Goal: Check status: Check status

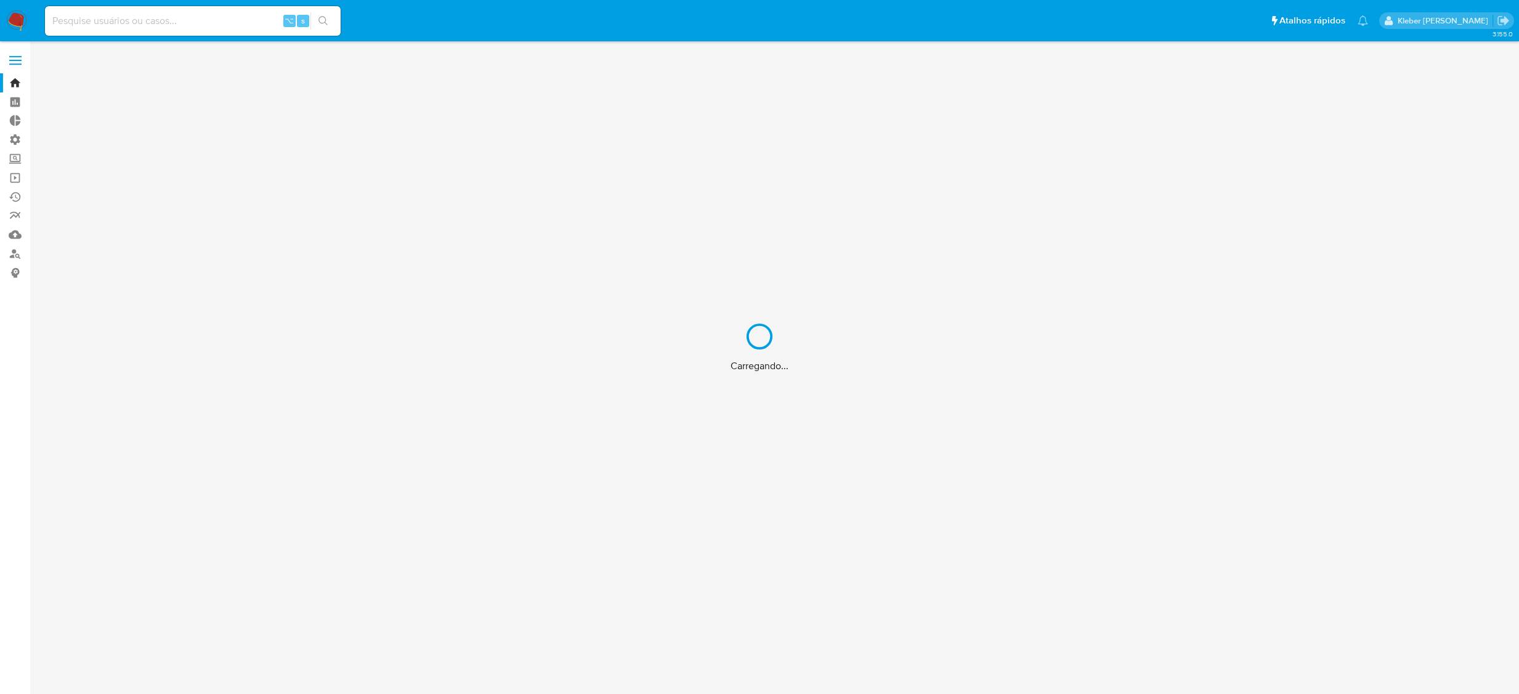
click at [138, 17] on div "Carregando..." at bounding box center [759, 347] width 1519 height 694
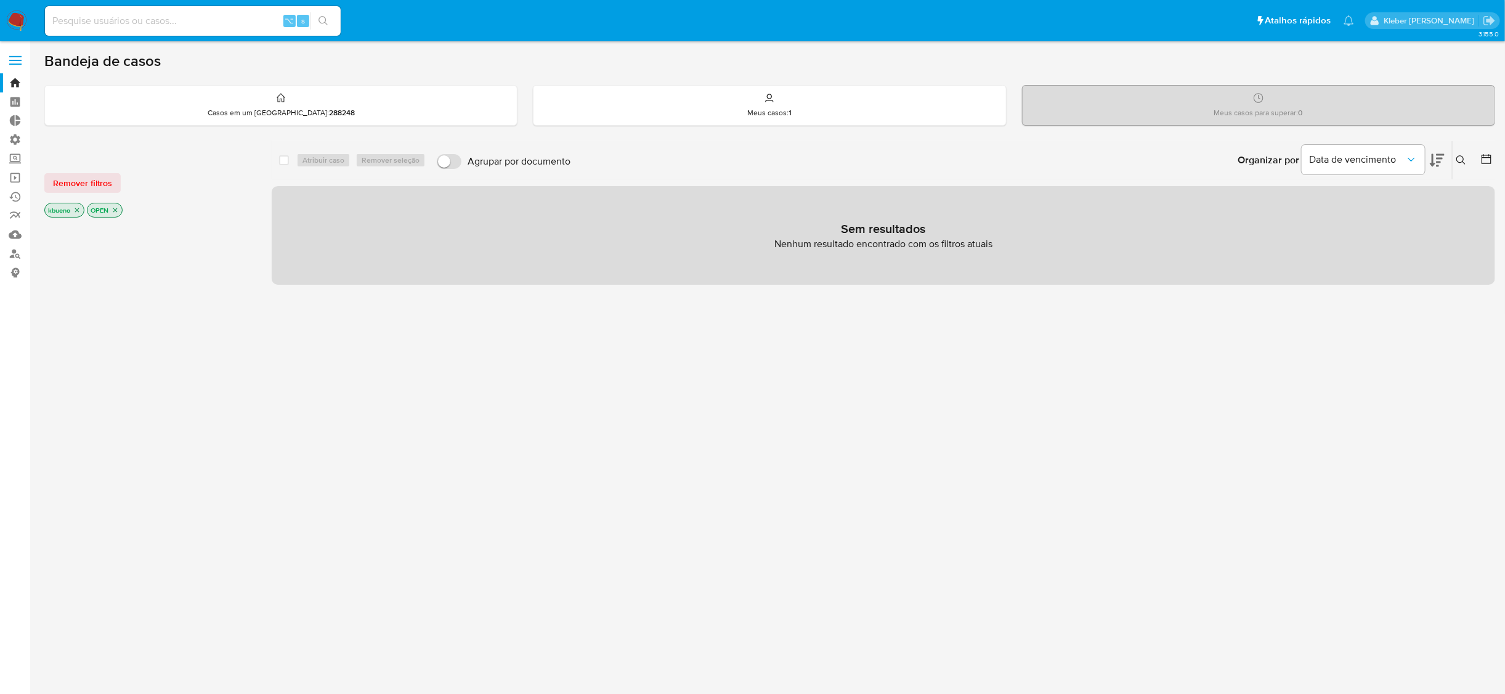
click at [148, 18] on input at bounding box center [193, 21] width 296 height 16
paste input "1522005032"
type input "1522005032"
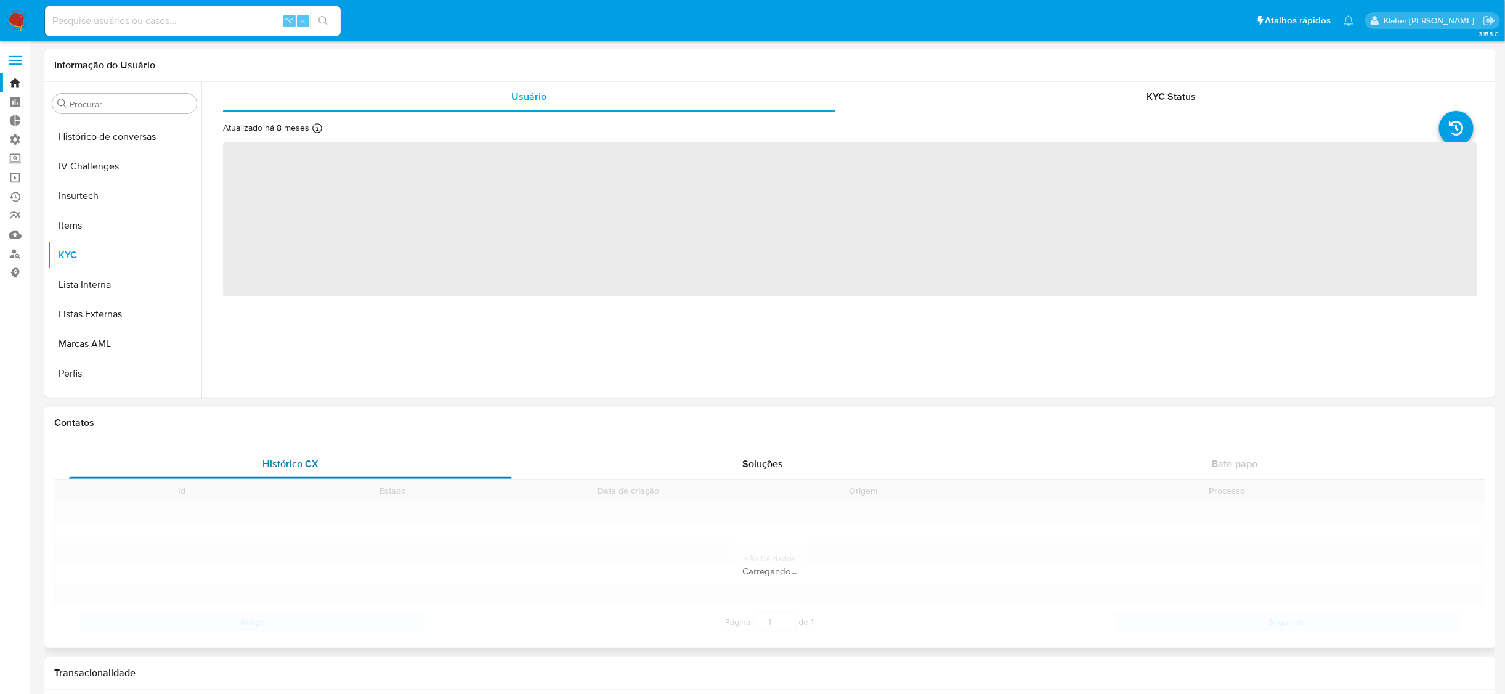
scroll to position [550, 0]
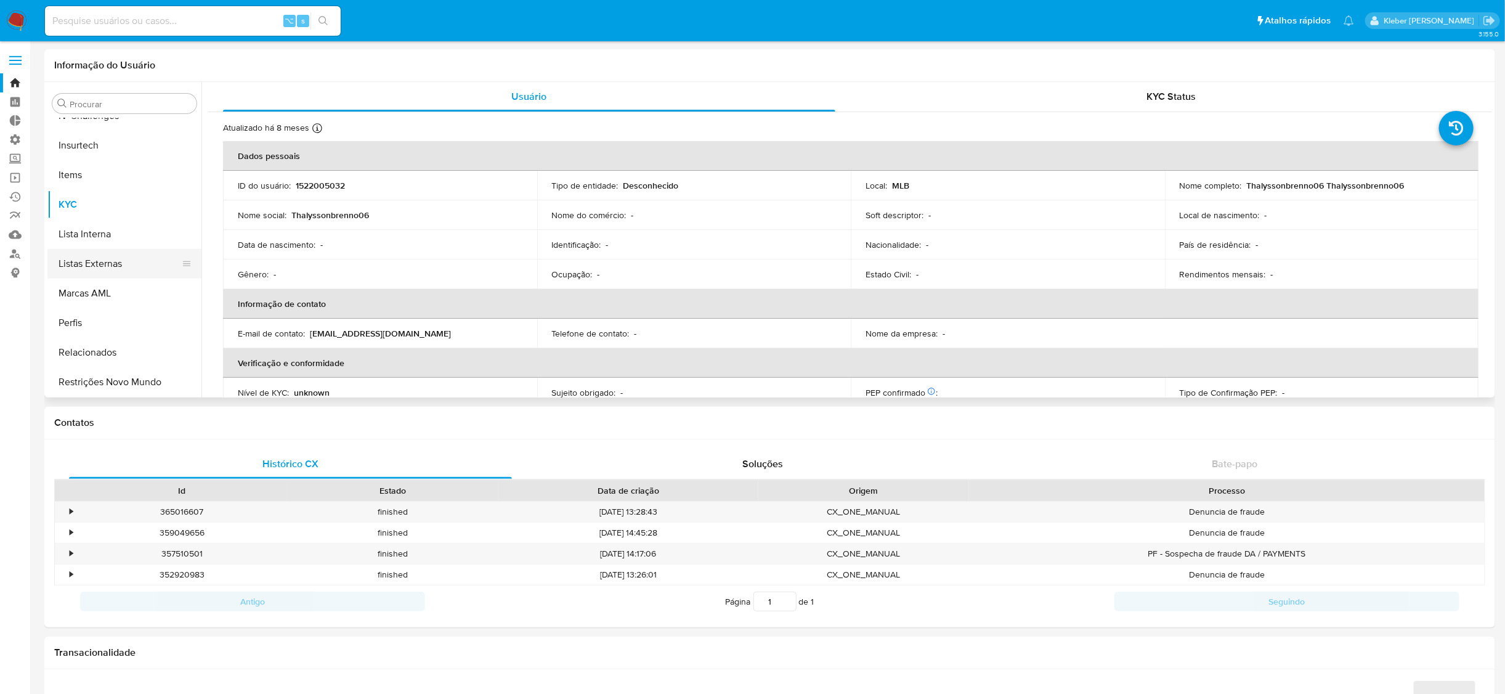
select select "10"
click at [108, 287] on button "Geral" at bounding box center [119, 297] width 144 height 30
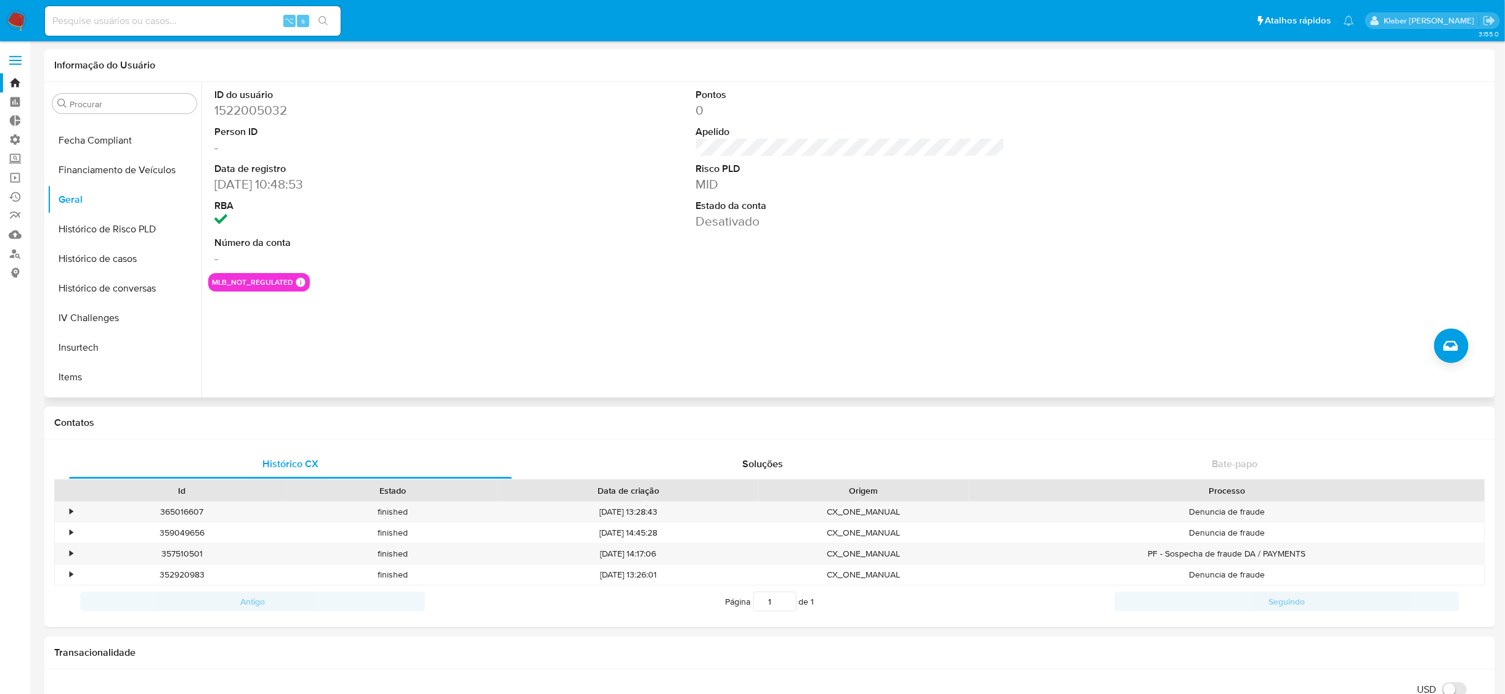
scroll to position [365, 0]
click at [99, 380] on button "KYC" at bounding box center [119, 390] width 144 height 30
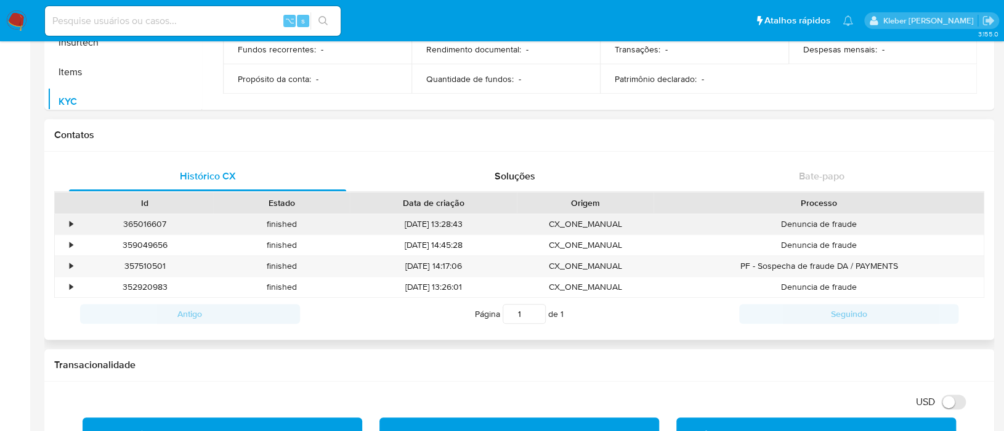
scroll to position [299, 0]
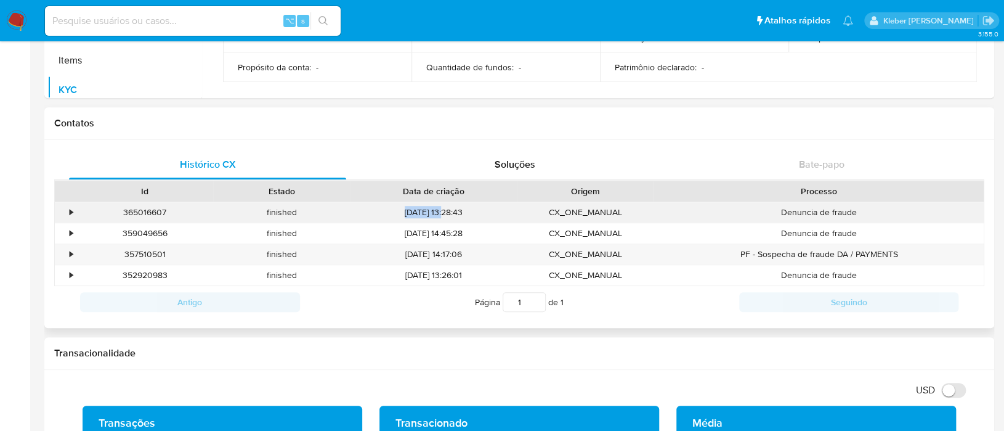
drag, startPoint x: 395, startPoint y: 211, endPoint x: 434, endPoint y: 211, distance: 39.4
click at [434, 211] on div "[DATE] 13:28:43" at bounding box center [433, 212] width 167 height 20
click at [70, 209] on div "•" at bounding box center [71, 212] width 3 height 12
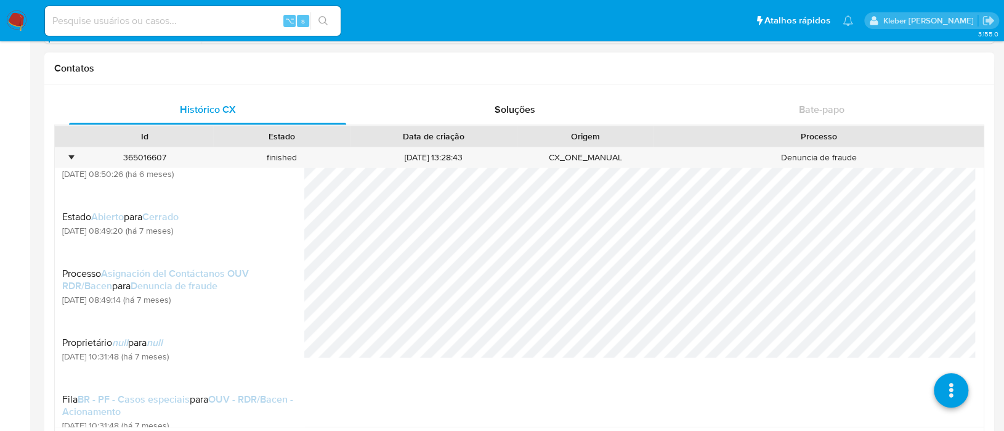
scroll to position [355, 0]
click at [70, 157] on div "•" at bounding box center [71, 157] width 3 height 12
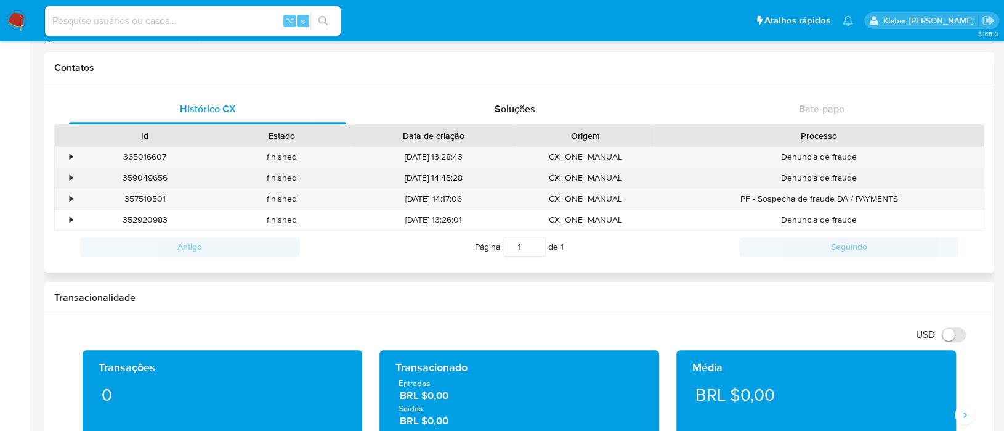
click at [71, 176] on div "•" at bounding box center [71, 178] width 3 height 12
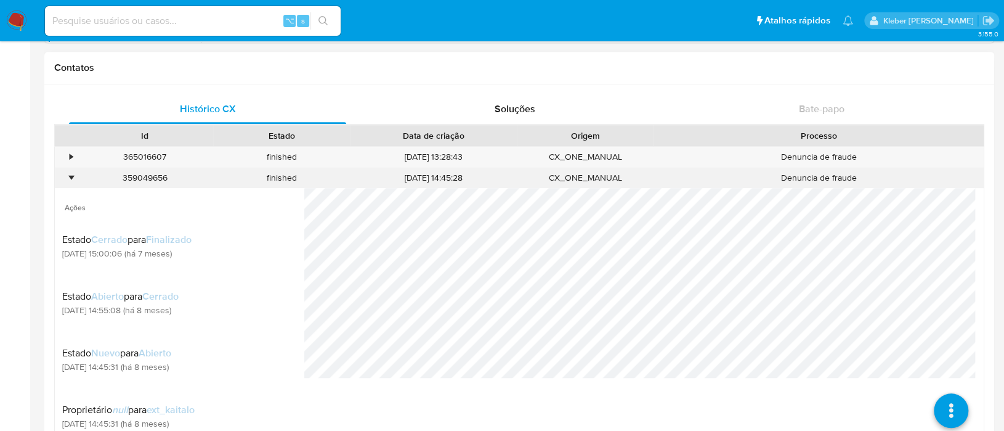
click at [71, 176] on div "•" at bounding box center [71, 178] width 3 height 12
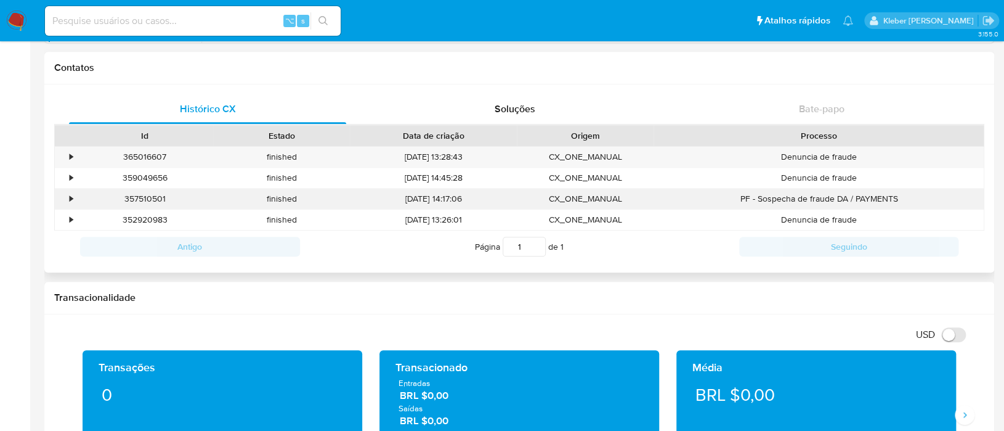
click at [71, 199] on div "•" at bounding box center [71, 199] width 3 height 12
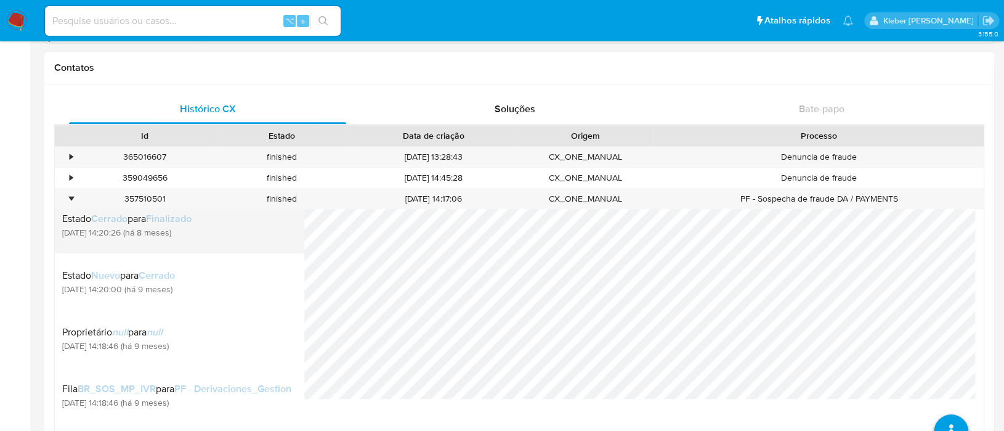
scroll to position [42, 0]
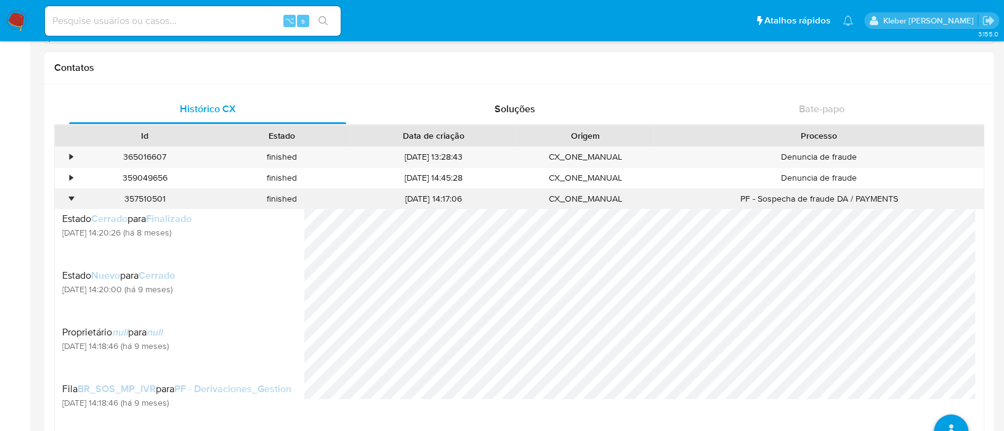
click at [72, 197] on div "•" at bounding box center [71, 199] width 3 height 12
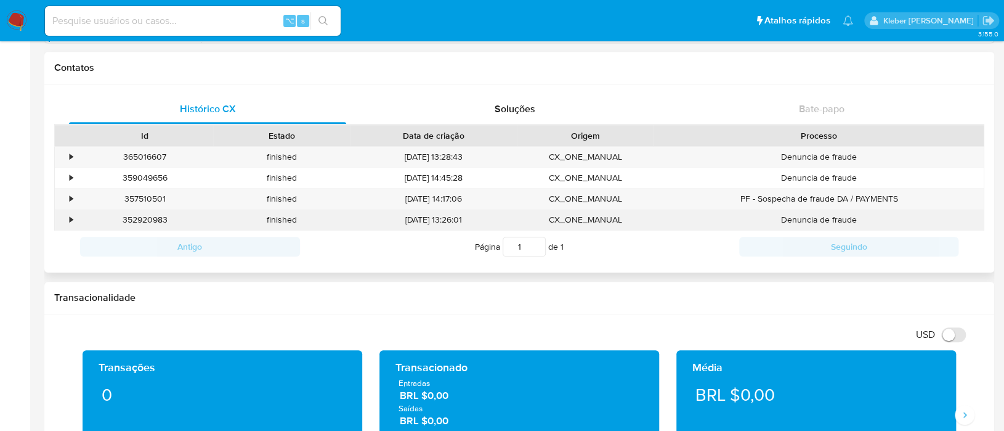
click at [71, 221] on div "•" at bounding box center [71, 220] width 3 height 12
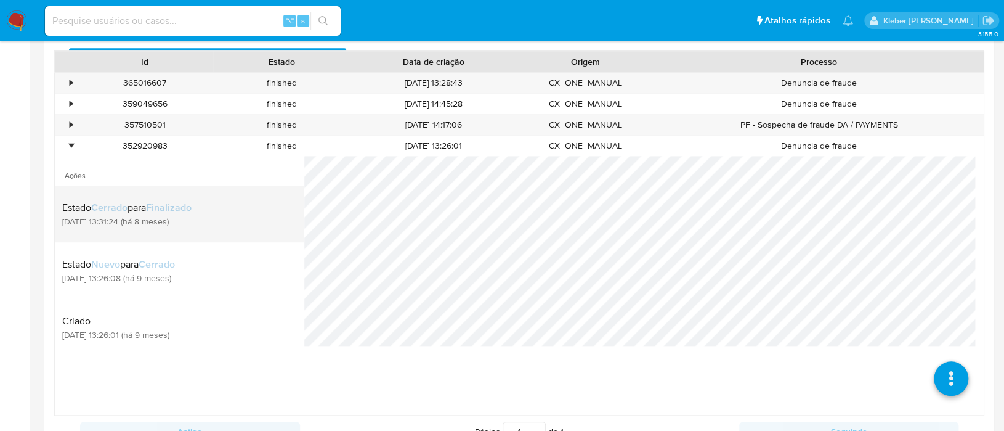
scroll to position [424, 0]
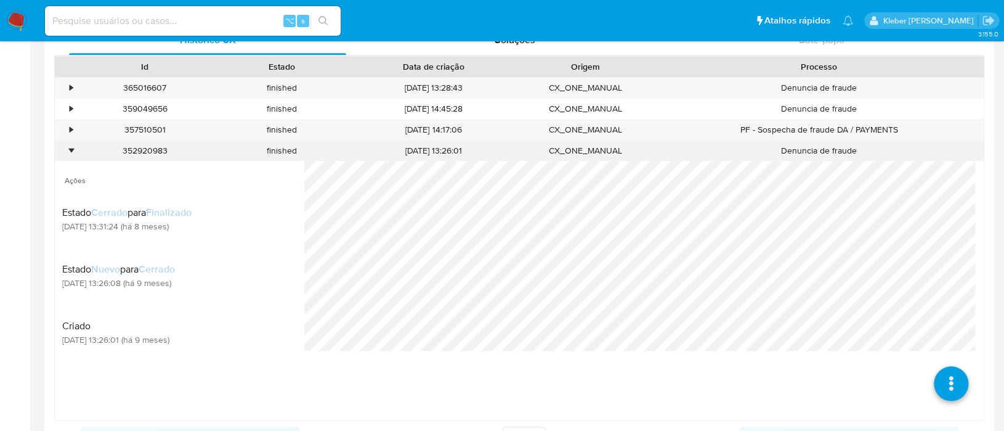
click at [70, 148] on div "•" at bounding box center [71, 151] width 3 height 12
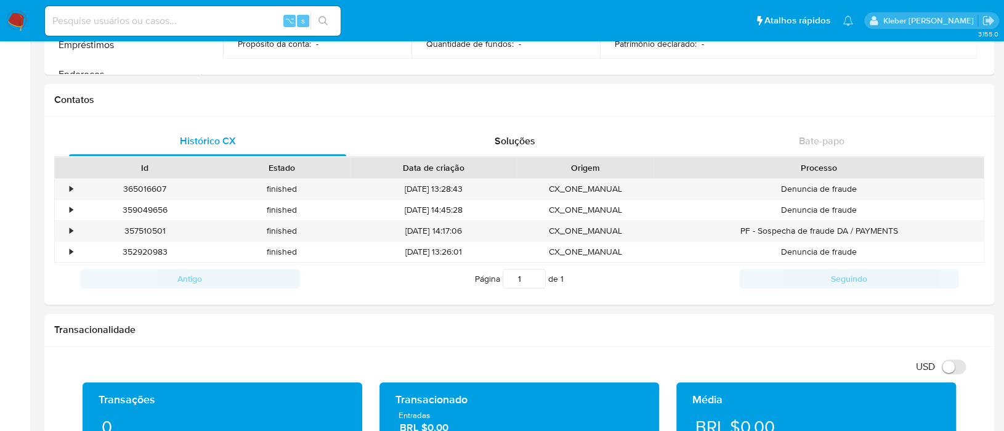
scroll to position [353, 0]
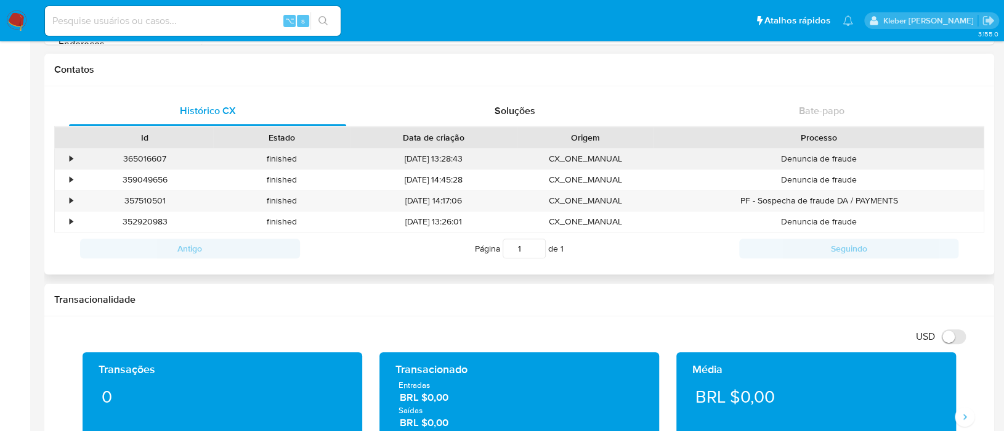
click at [72, 161] on div "•" at bounding box center [66, 158] width 22 height 20
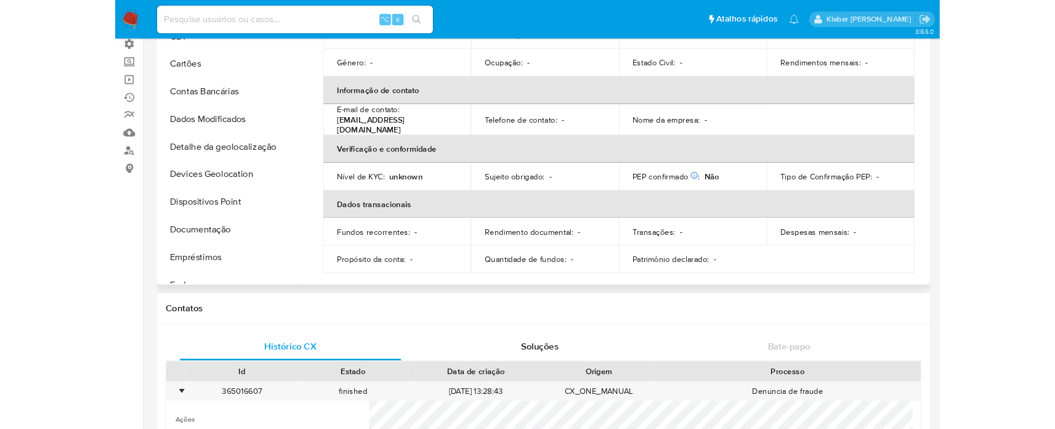
scroll to position [0, 0]
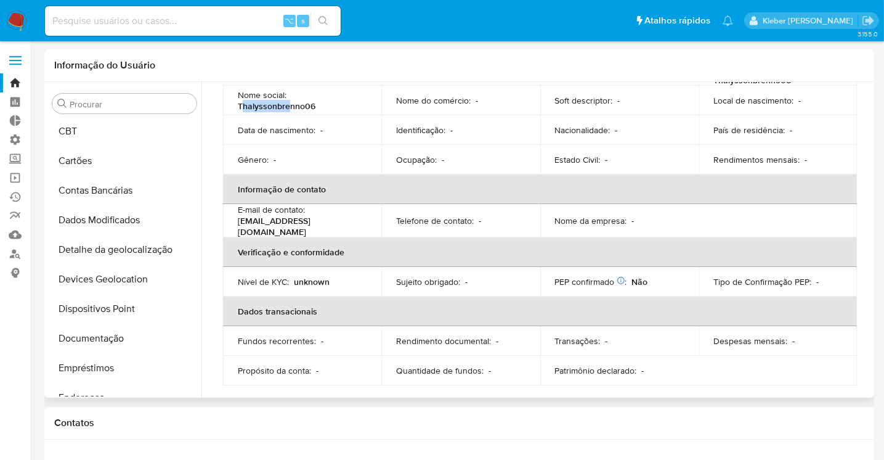
drag, startPoint x: 244, startPoint y: 104, endPoint x: 290, endPoint y: 102, distance: 46.2
click at [290, 102] on p "Thalyssonbrenno06" at bounding box center [277, 105] width 78 height 11
click at [297, 105] on p "Thalyssonbrenno06" at bounding box center [277, 105] width 78 height 11
click at [298, 105] on p "Thalyssonbrenno06" at bounding box center [277, 105] width 78 height 11
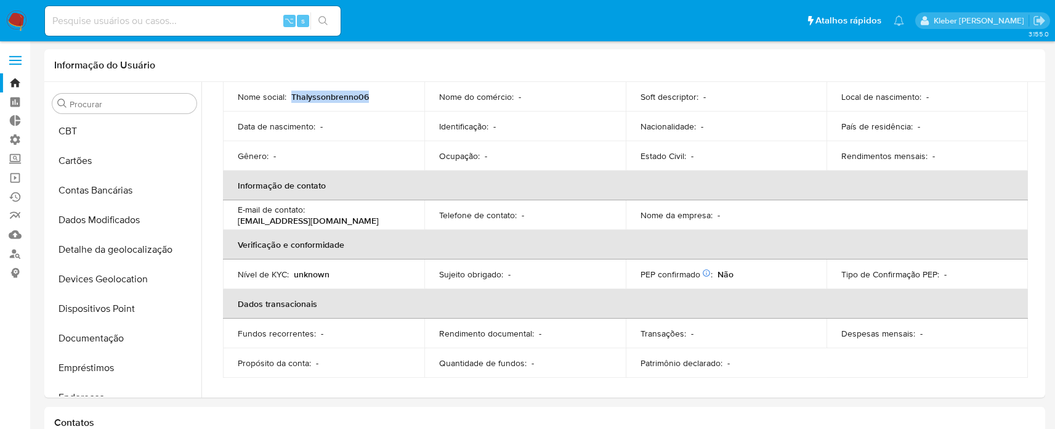
scroll to position [118, 0]
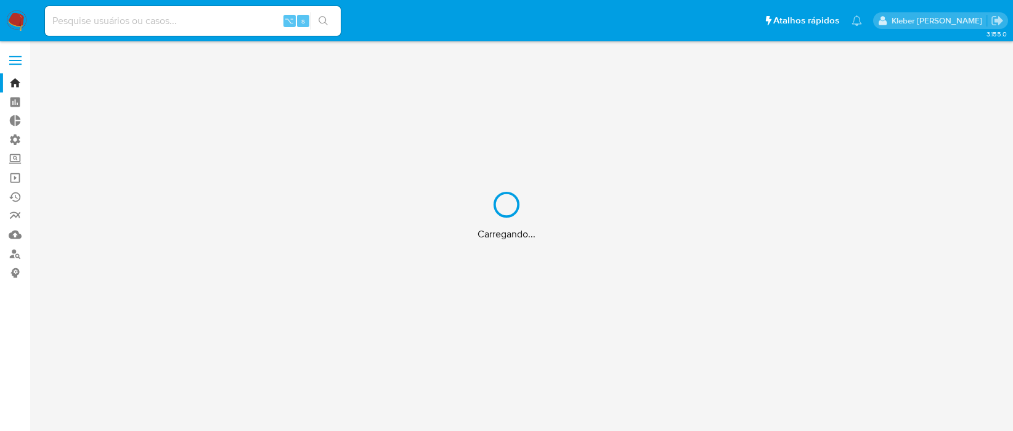
click at [100, 22] on div "Carregando..." at bounding box center [506, 215] width 1013 height 431
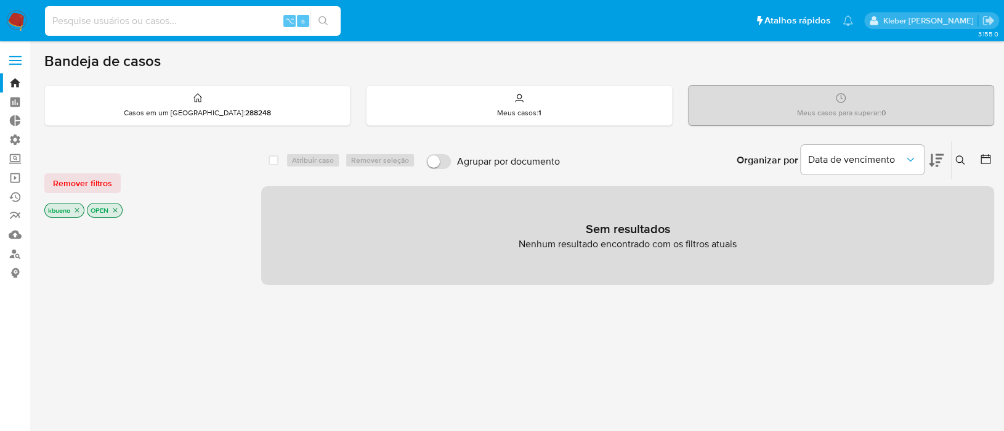
click at [139, 26] on input at bounding box center [193, 21] width 296 height 16
paste input "1206425519"
type input "1206425519"
click at [331, 17] on button "search-icon" at bounding box center [323, 20] width 25 height 17
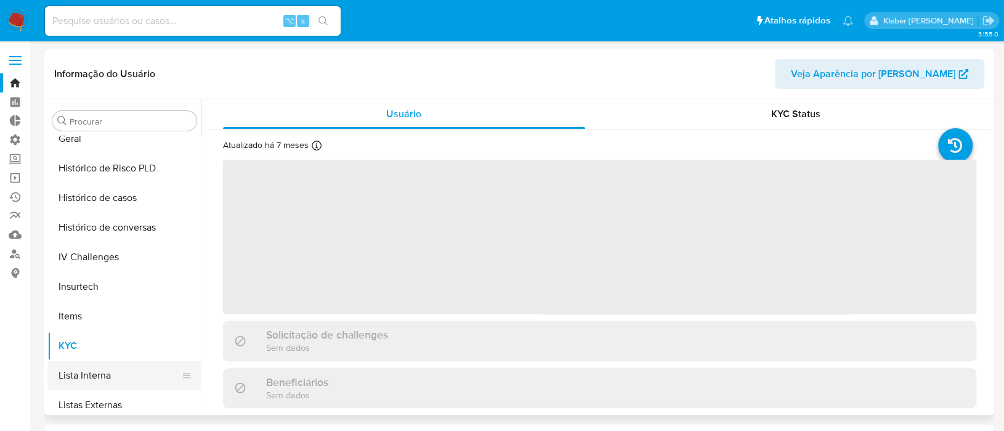
scroll to position [550, 0]
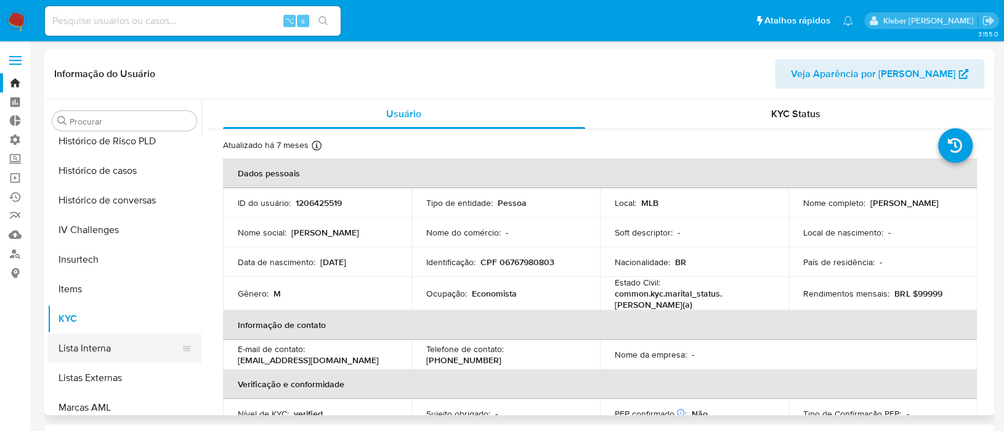
select select "10"
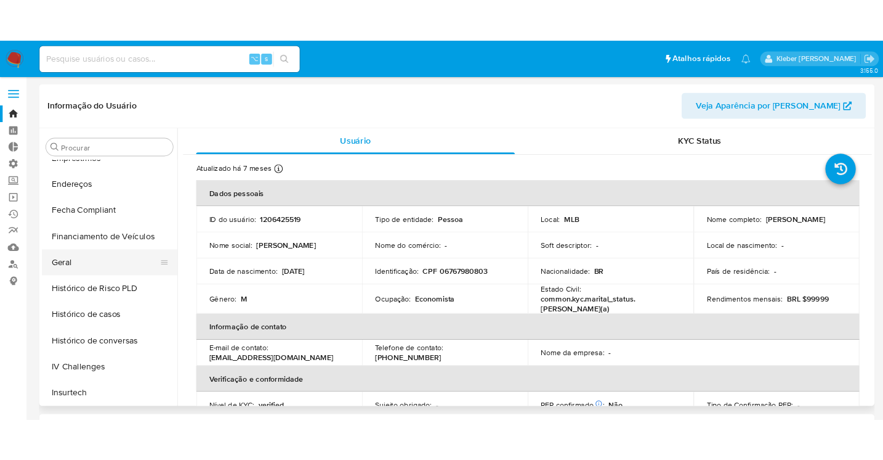
scroll to position [320, 0]
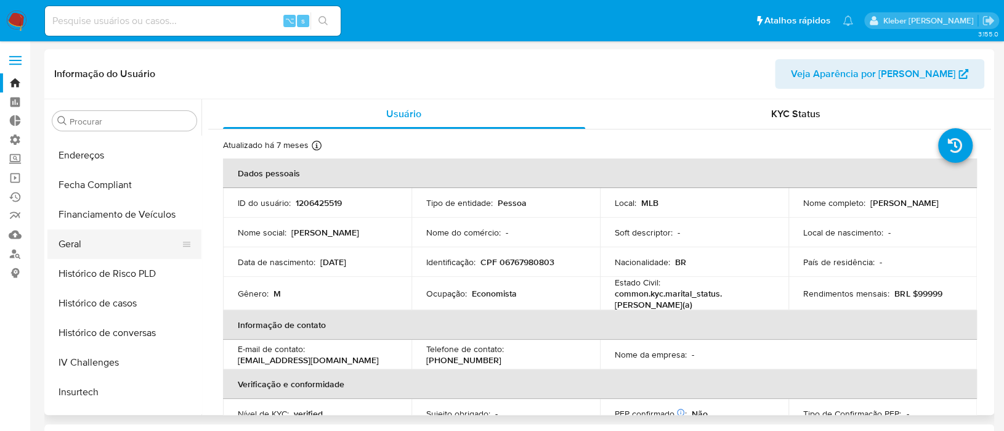
click at [104, 244] on button "Geral" at bounding box center [119, 244] width 144 height 30
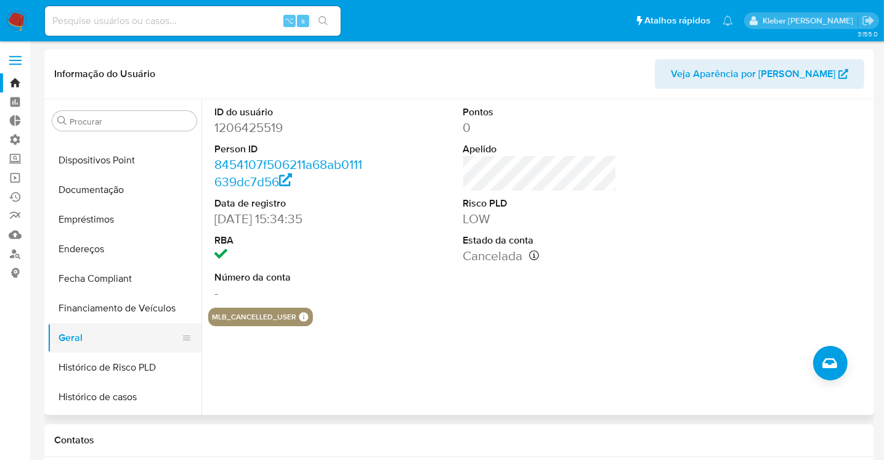
scroll to position [227, 0]
click at [86, 338] on button "Geral" at bounding box center [119, 337] width 144 height 30
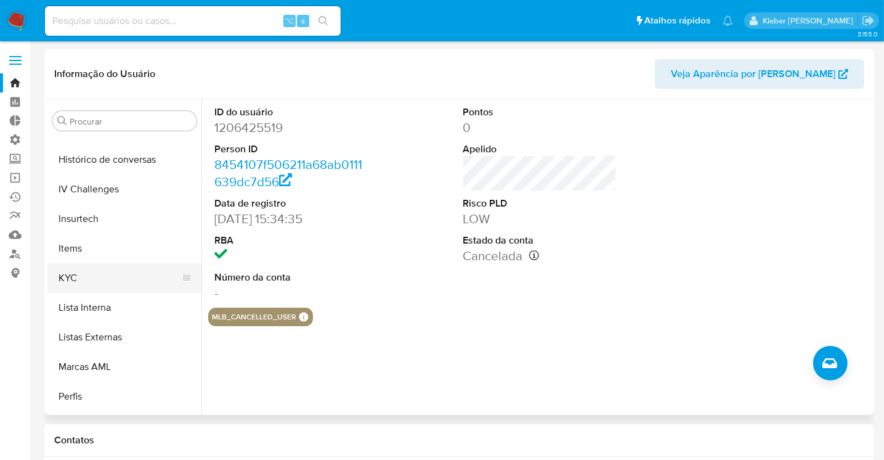
scroll to position [494, 0]
click at [76, 280] on button "KYC" at bounding box center [119, 277] width 144 height 30
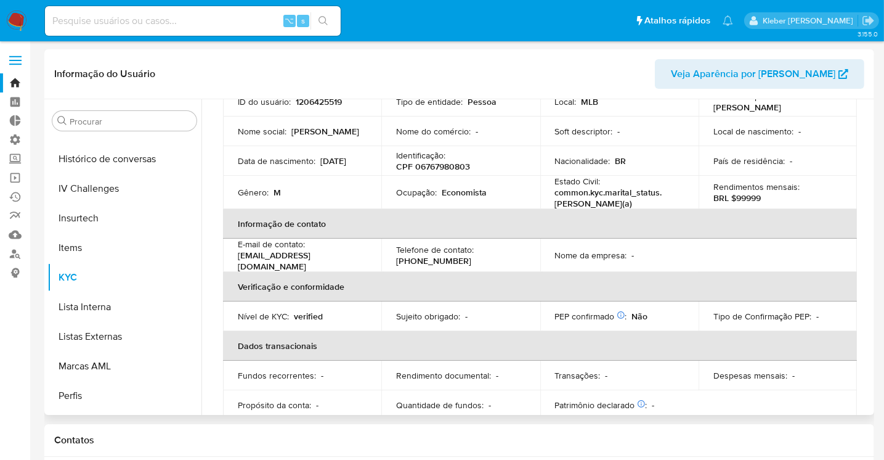
scroll to position [124, 0]
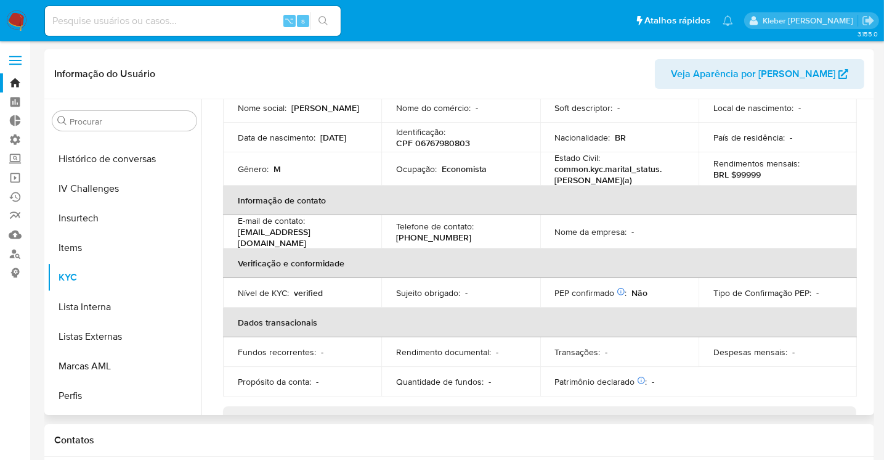
click at [309, 287] on p "verified" at bounding box center [308, 292] width 29 height 11
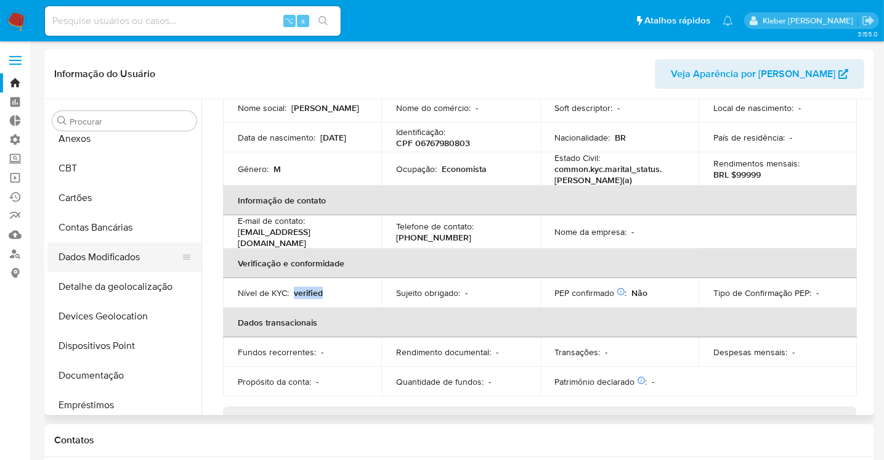
scroll to position [112, 0]
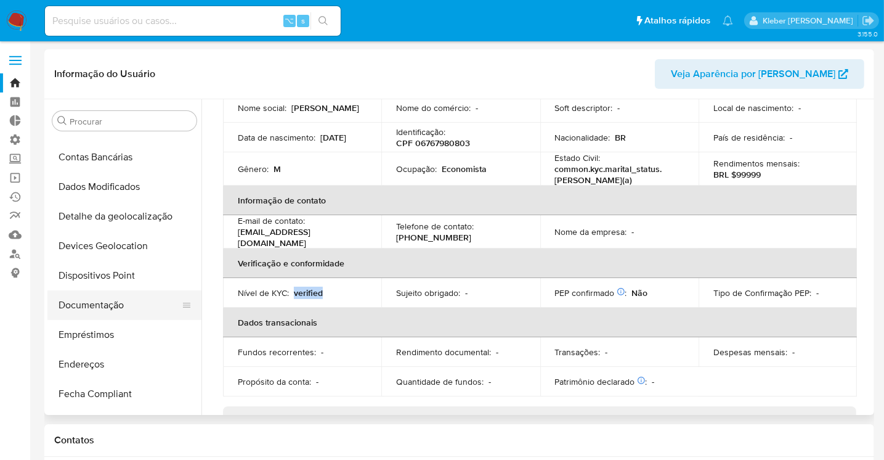
click at [110, 308] on button "Documentação" at bounding box center [119, 305] width 144 height 30
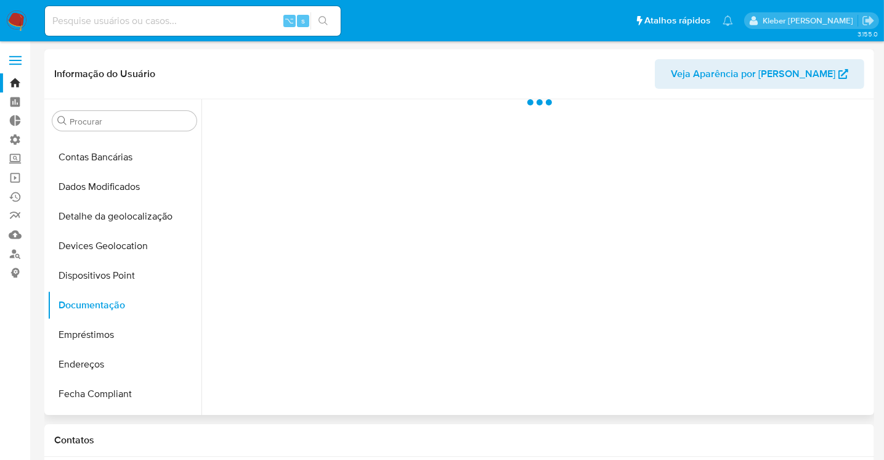
scroll to position [0, 0]
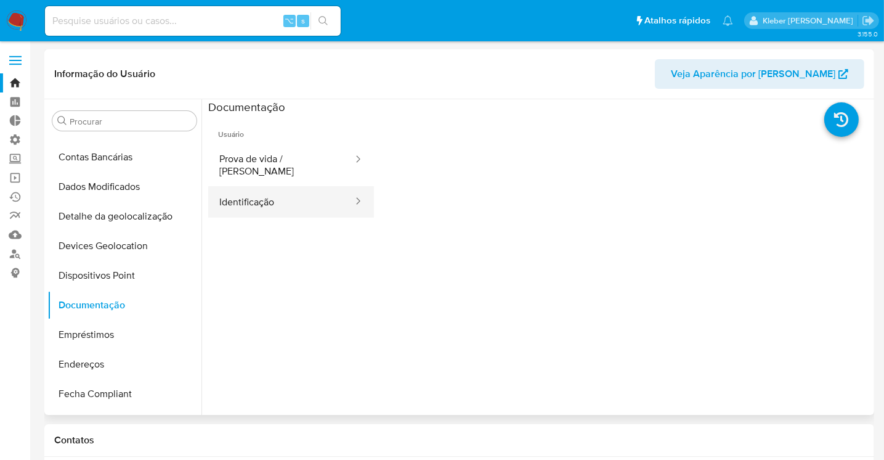
click at [303, 195] on button "Identificação" at bounding box center [281, 201] width 146 height 31
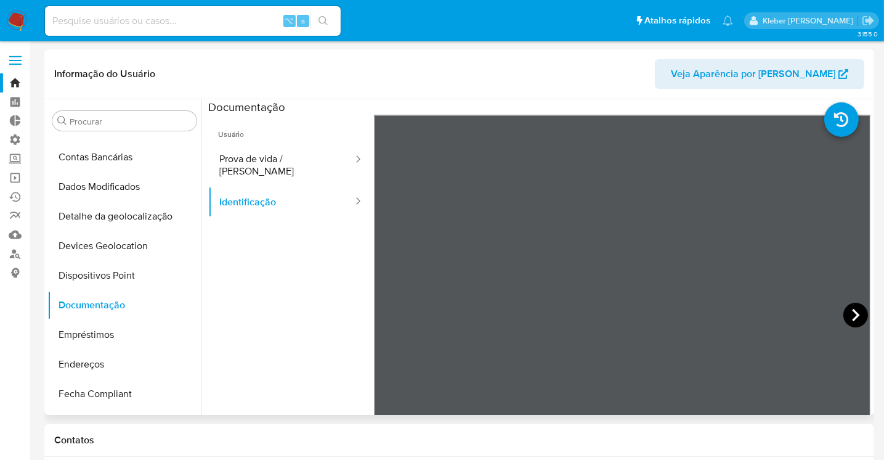
click at [852, 317] on icon at bounding box center [855, 315] width 7 height 12
click at [397, 315] on icon at bounding box center [389, 315] width 25 height 25
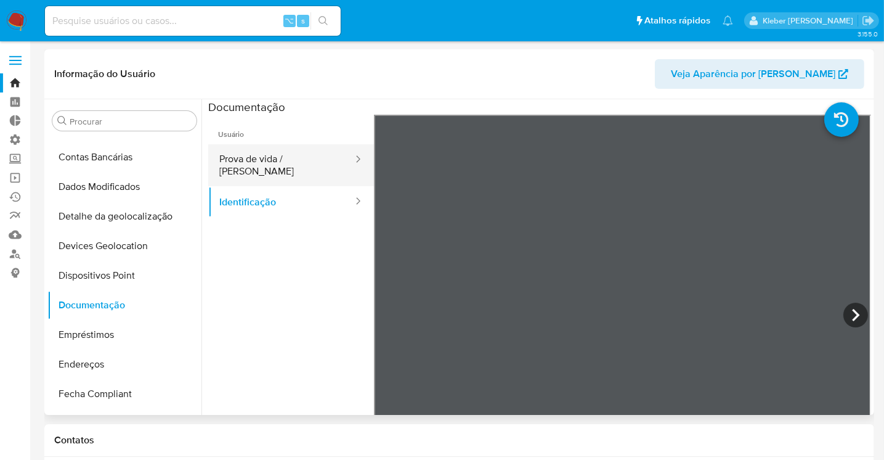
click at [289, 156] on button "Prova de vida / Selfie" at bounding box center [281, 165] width 146 height 42
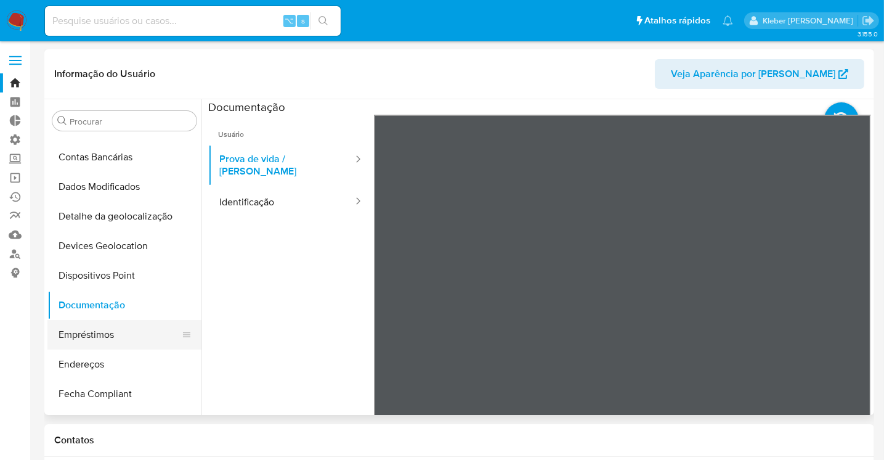
scroll to position [370, 0]
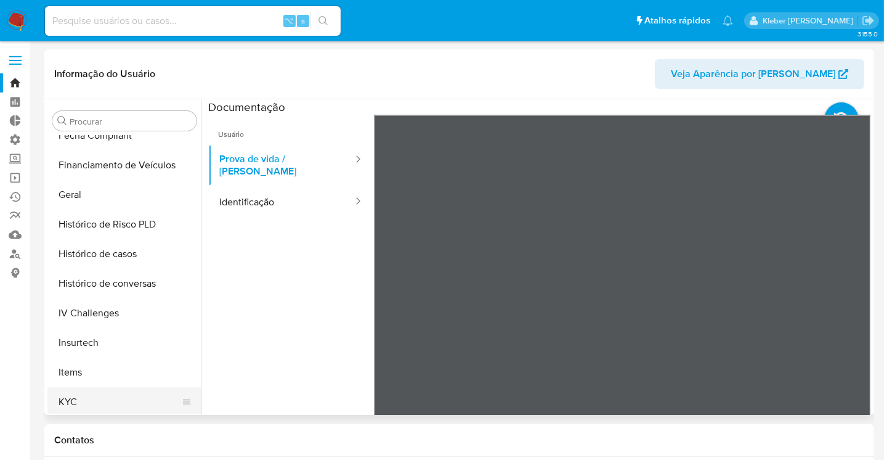
click at [100, 399] on button "KYC" at bounding box center [119, 402] width 144 height 30
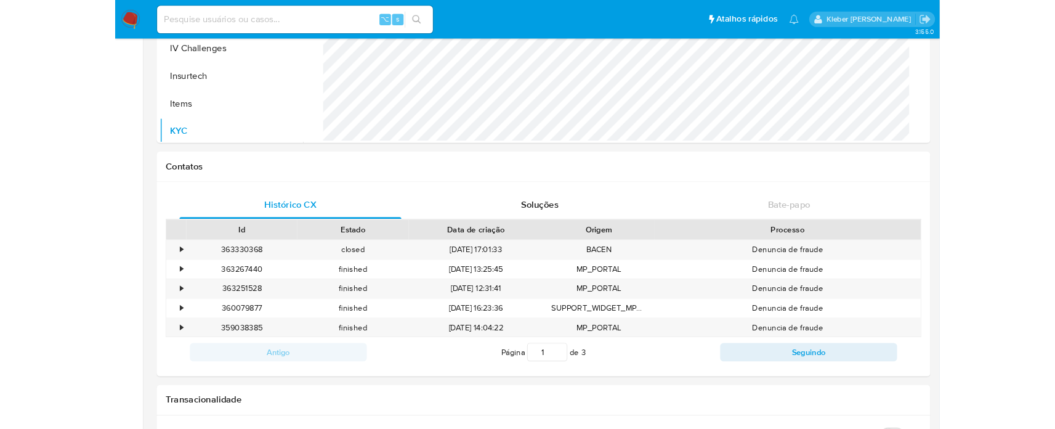
scroll to position [572, 0]
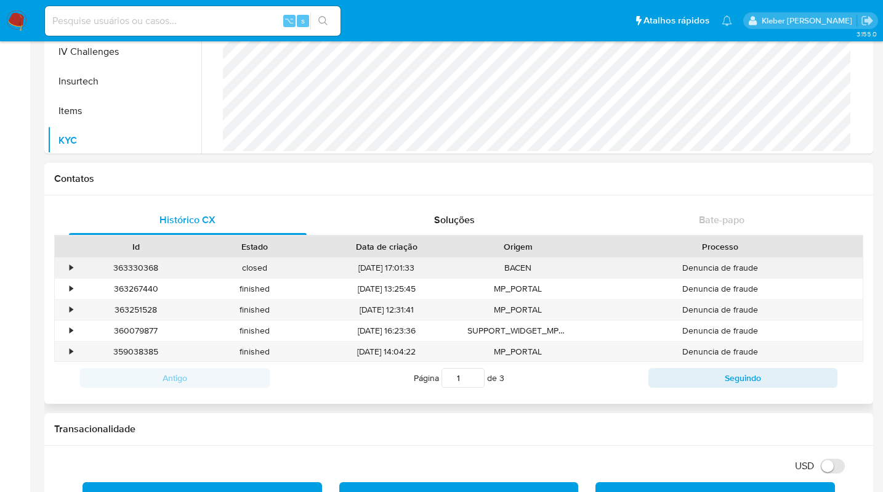
click at [71, 267] on div "•" at bounding box center [71, 268] width 3 height 12
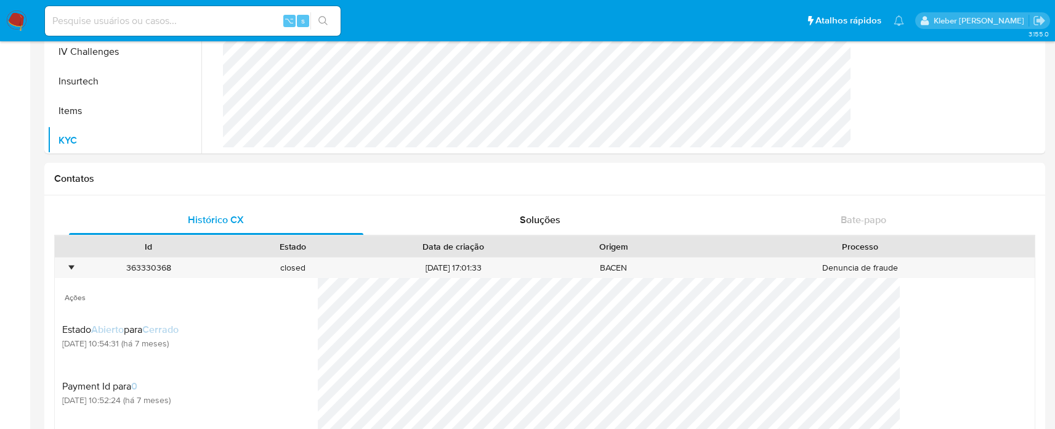
scroll to position [536, 0]
